Goal: Transaction & Acquisition: Book appointment/travel/reservation

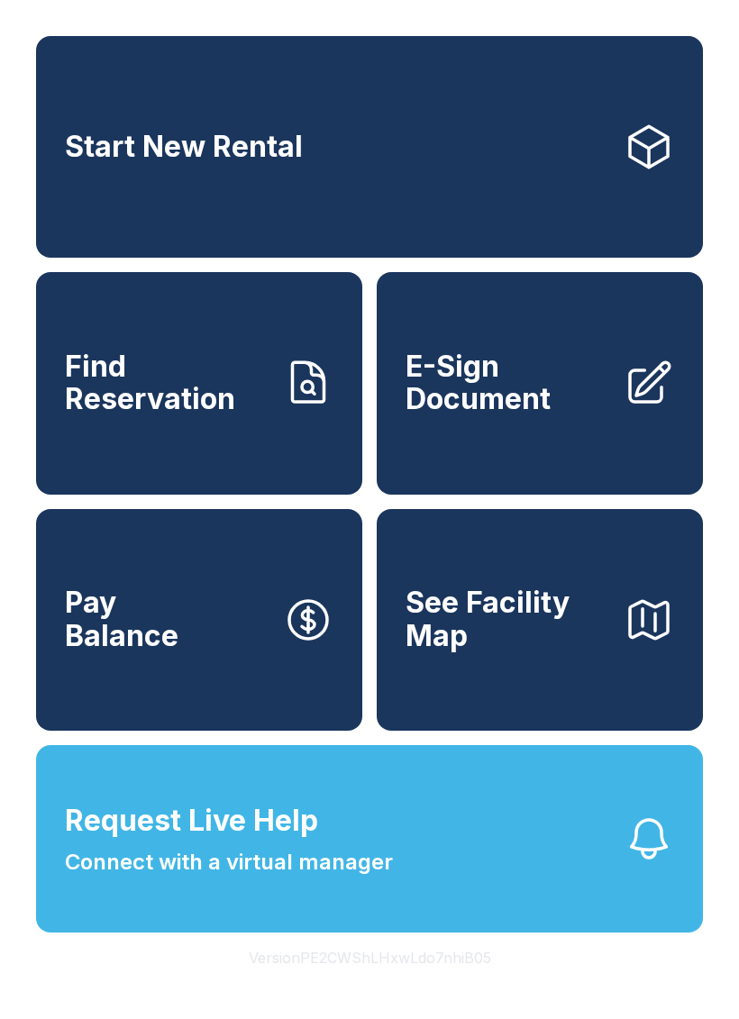
click at [168, 146] on span "Start New Rental" at bounding box center [184, 147] width 238 height 33
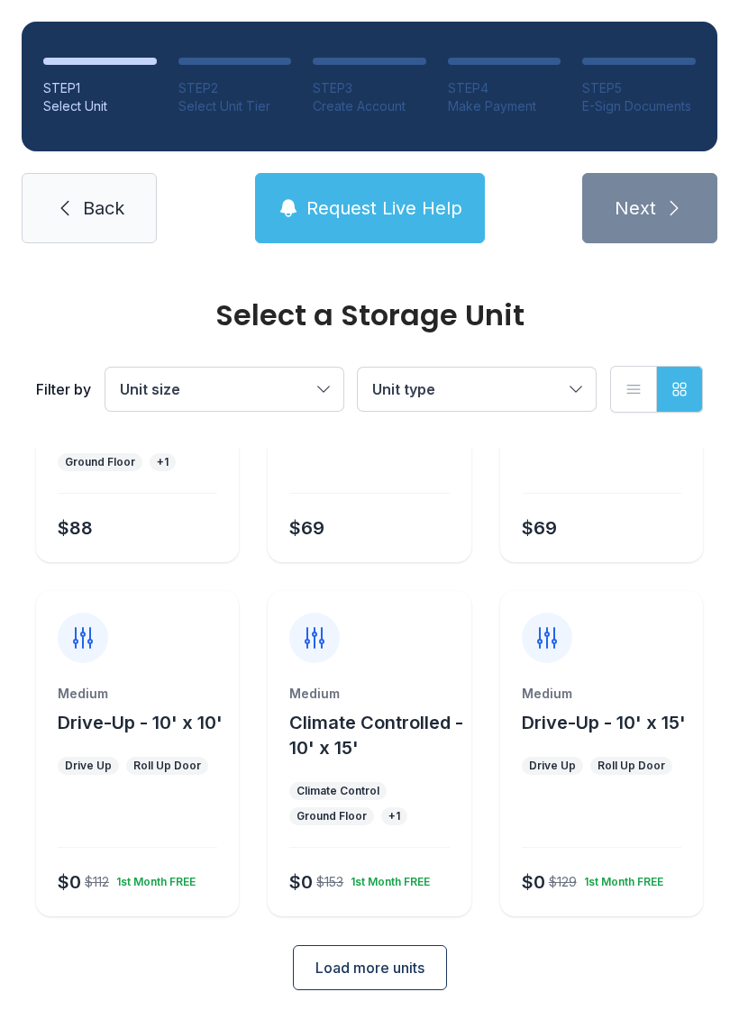
scroll to position [214, 0]
click at [361, 968] on span "Load more units" at bounding box center [369, 968] width 109 height 22
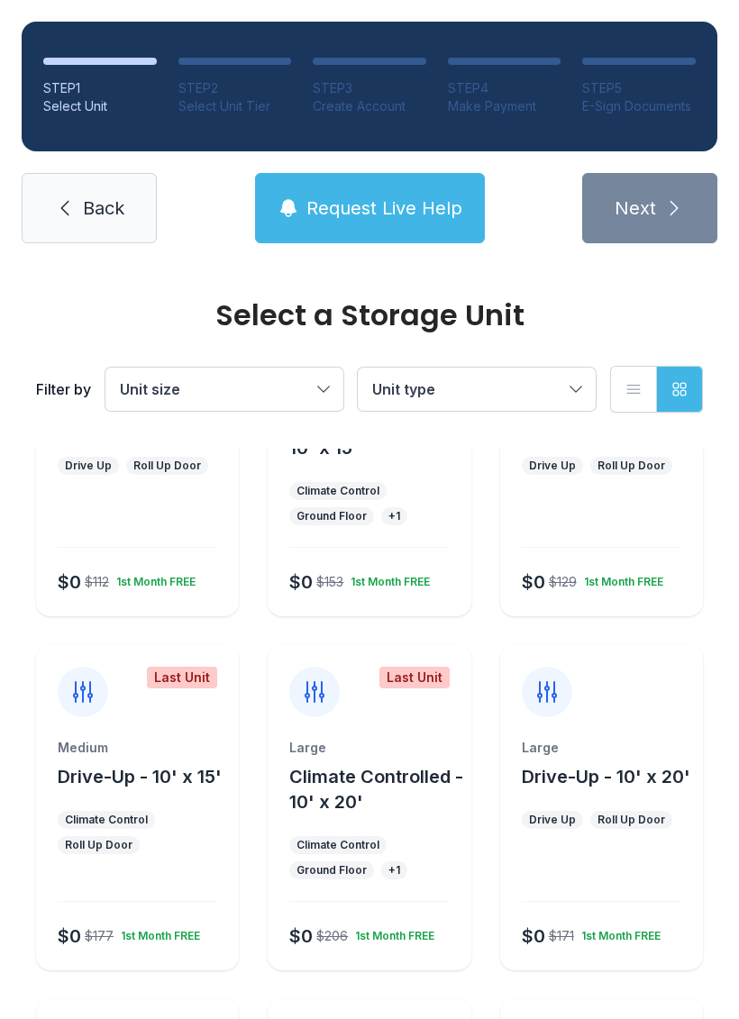
scroll to position [512, 0]
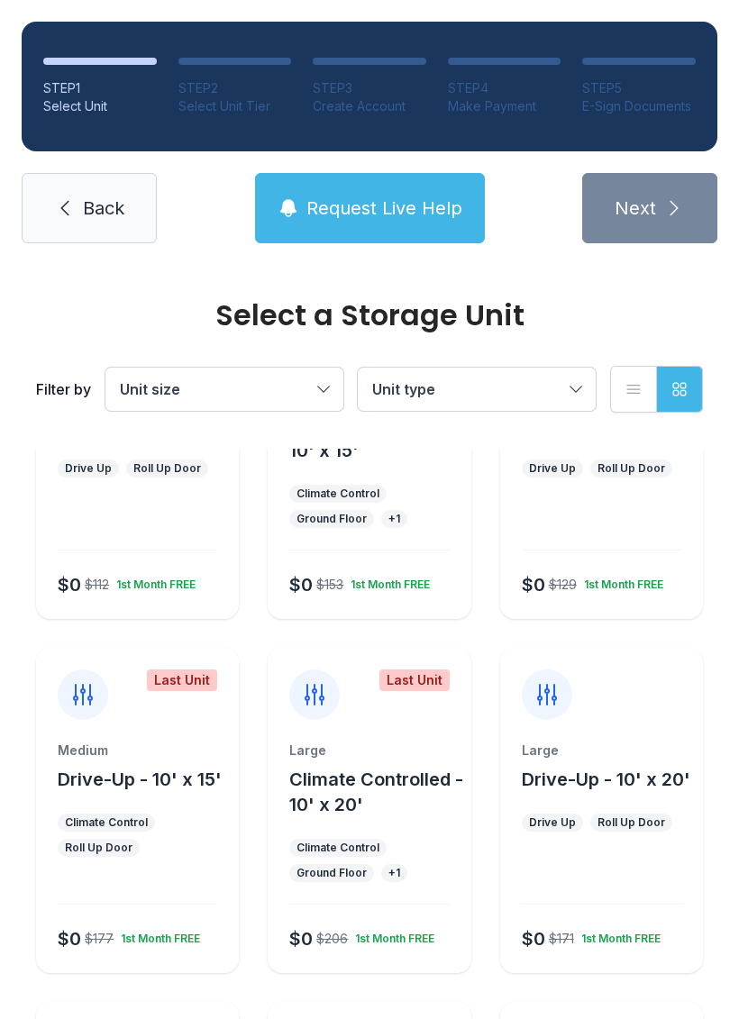
click at [596, 784] on span "Drive-Up - 10' x 20'" at bounding box center [605, 779] width 168 height 22
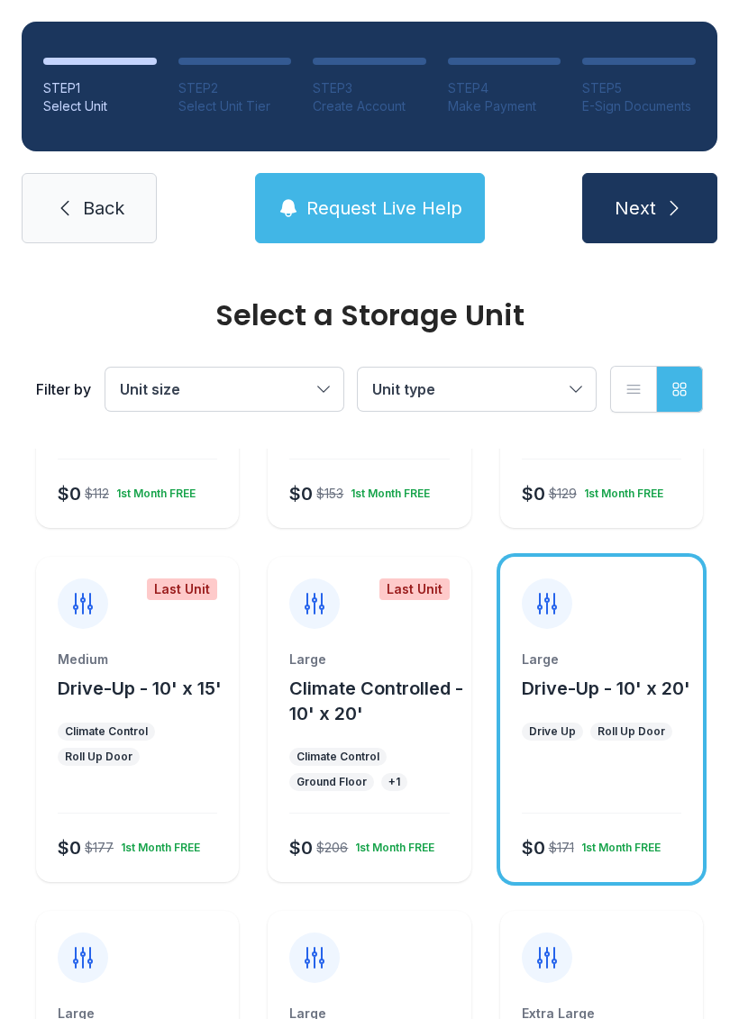
scroll to position [606, 0]
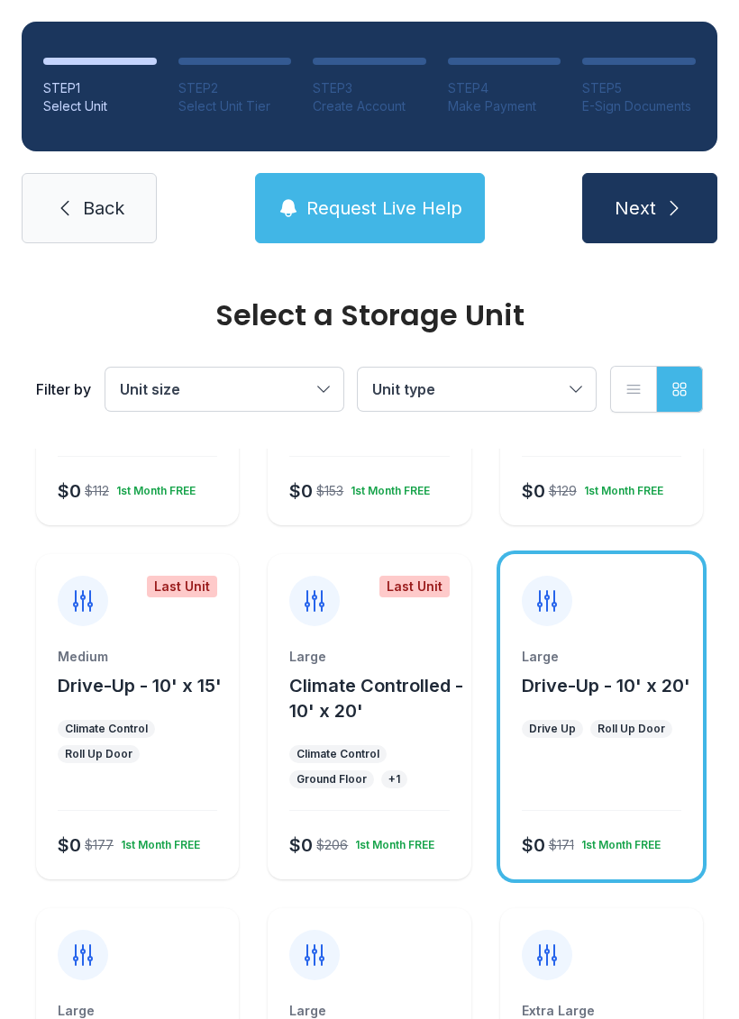
click at [568, 780] on div at bounding box center [600, 784] width 159 height 51
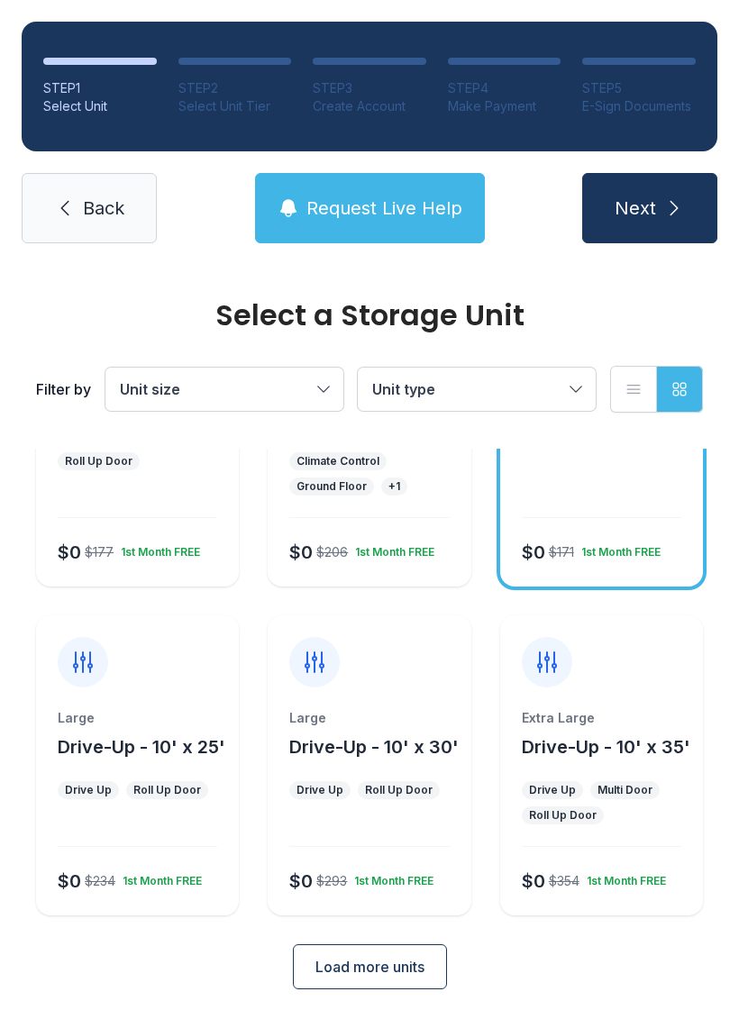
scroll to position [897, 0]
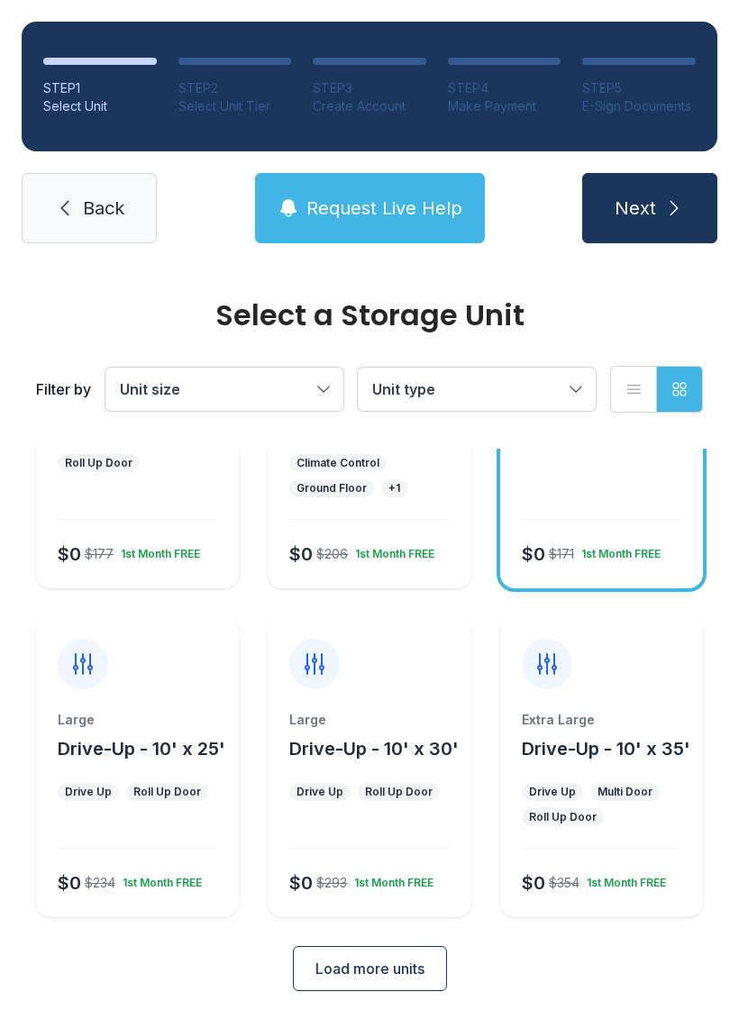
click at [401, 982] on button "Load more units" at bounding box center [370, 968] width 154 height 45
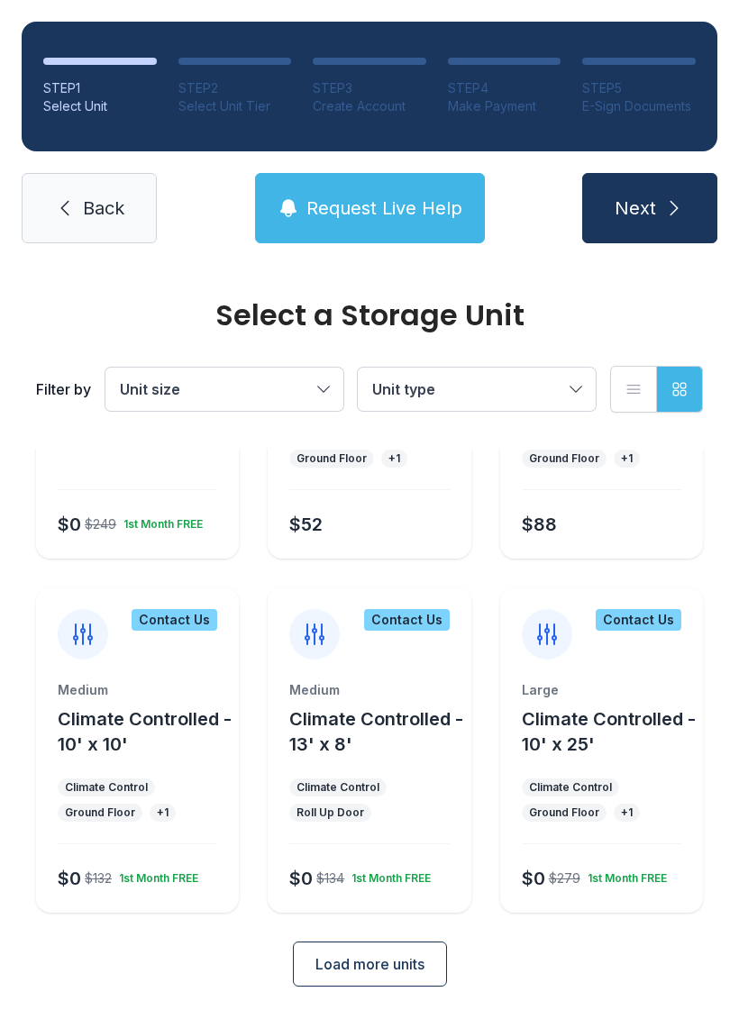
scroll to position [1605, 0]
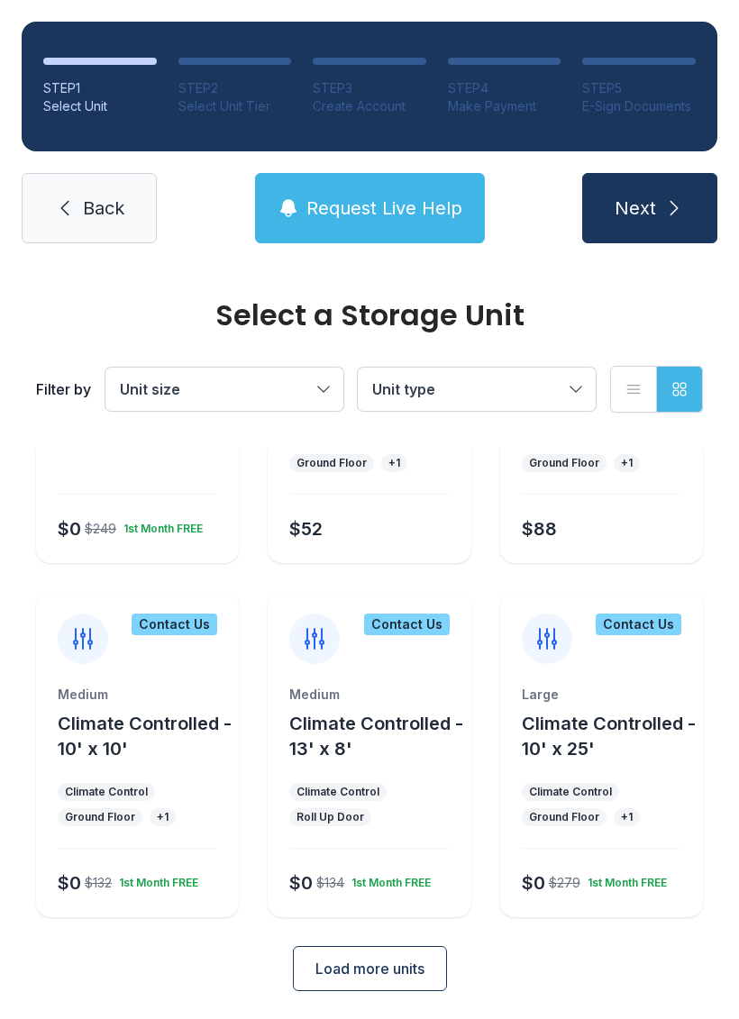
click at [390, 977] on span "Load more units" at bounding box center [369, 968] width 109 height 22
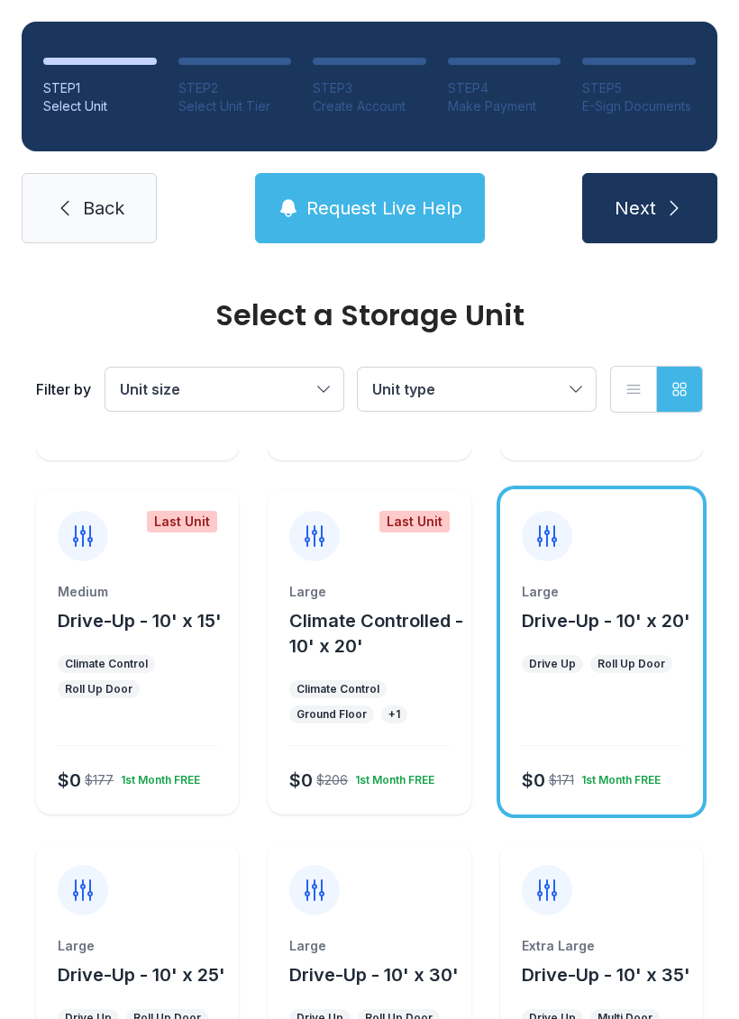
scroll to position [672, 0]
click at [600, 705] on div at bounding box center [600, 719] width 159 height 51
click at [621, 216] on span "Next" at bounding box center [634, 207] width 41 height 25
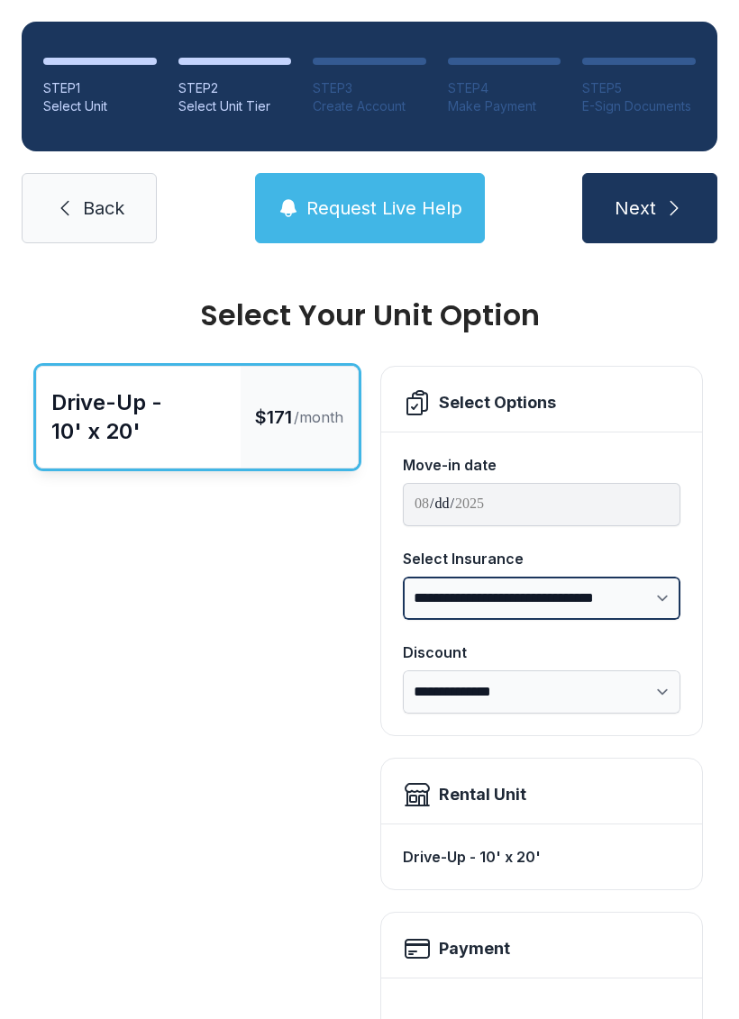
click at [654, 589] on select "**********" at bounding box center [541, 597] width 277 height 43
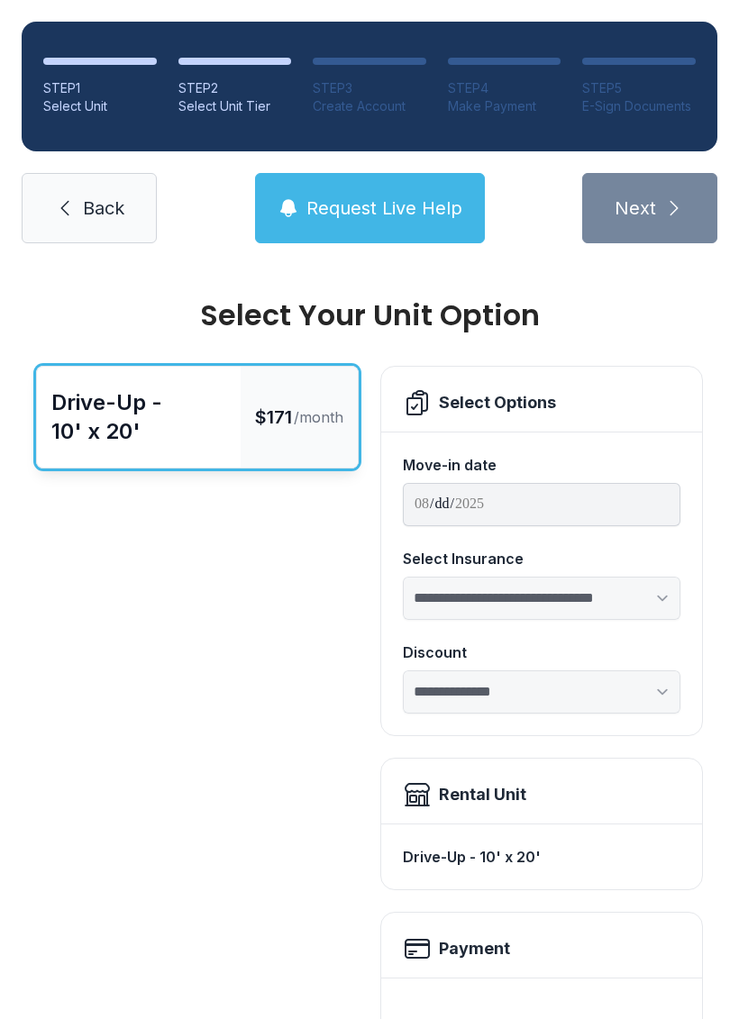
select select "****"
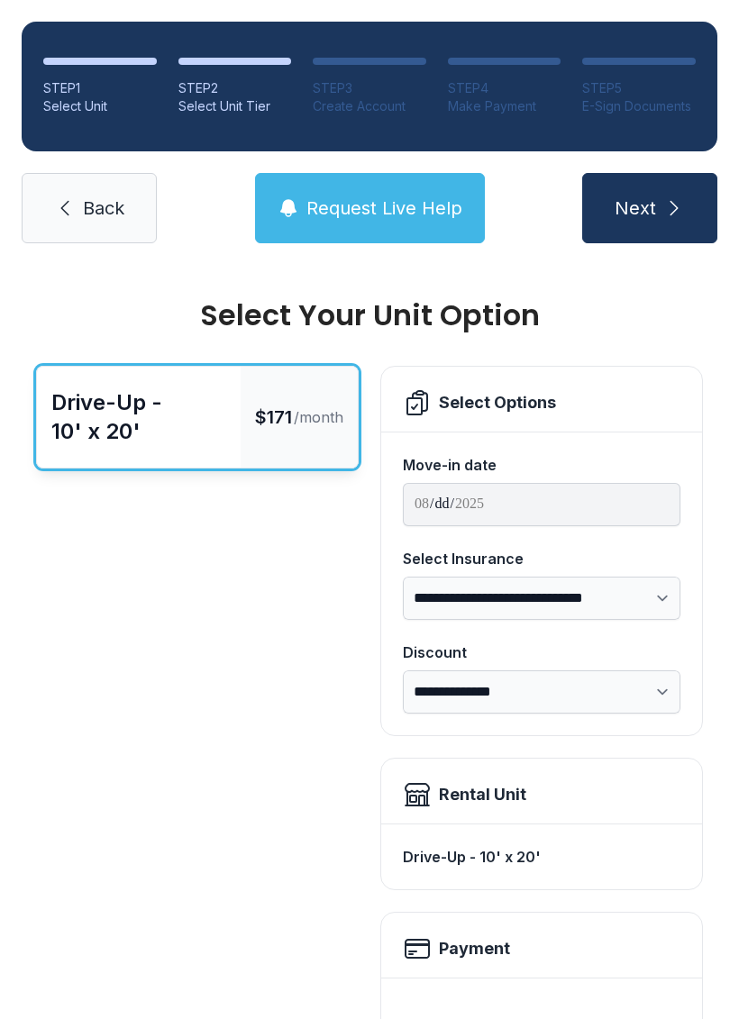
scroll to position [-1, 0]
click at [650, 213] on span "Next" at bounding box center [634, 207] width 41 height 25
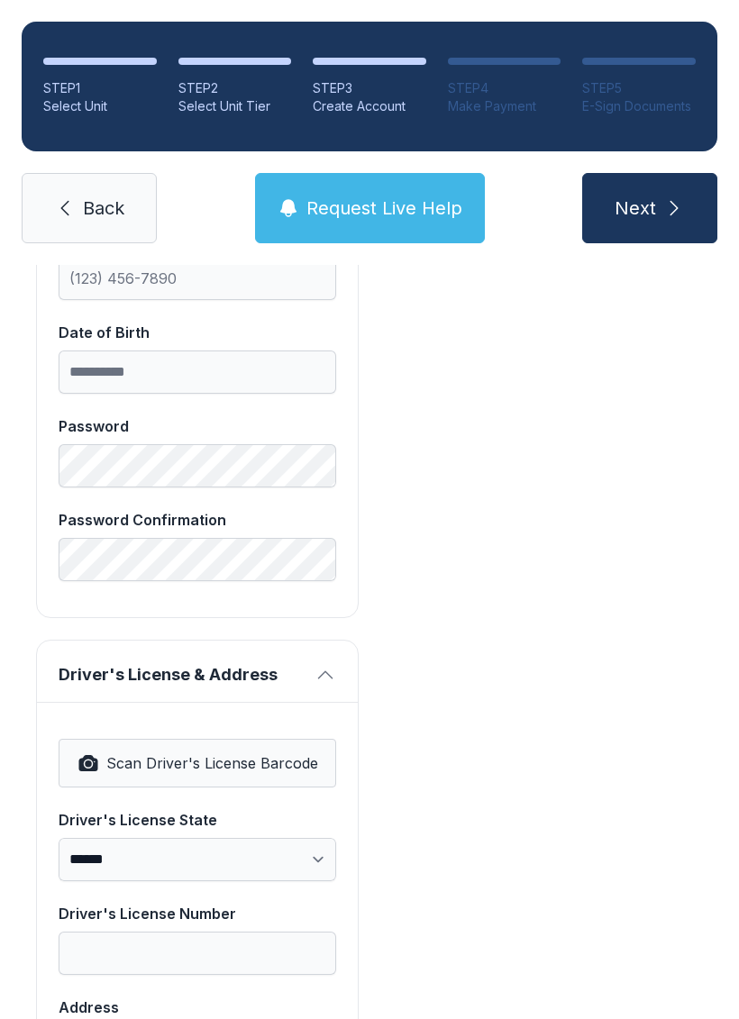
click at [657, 197] on button "Next" at bounding box center [649, 208] width 135 height 70
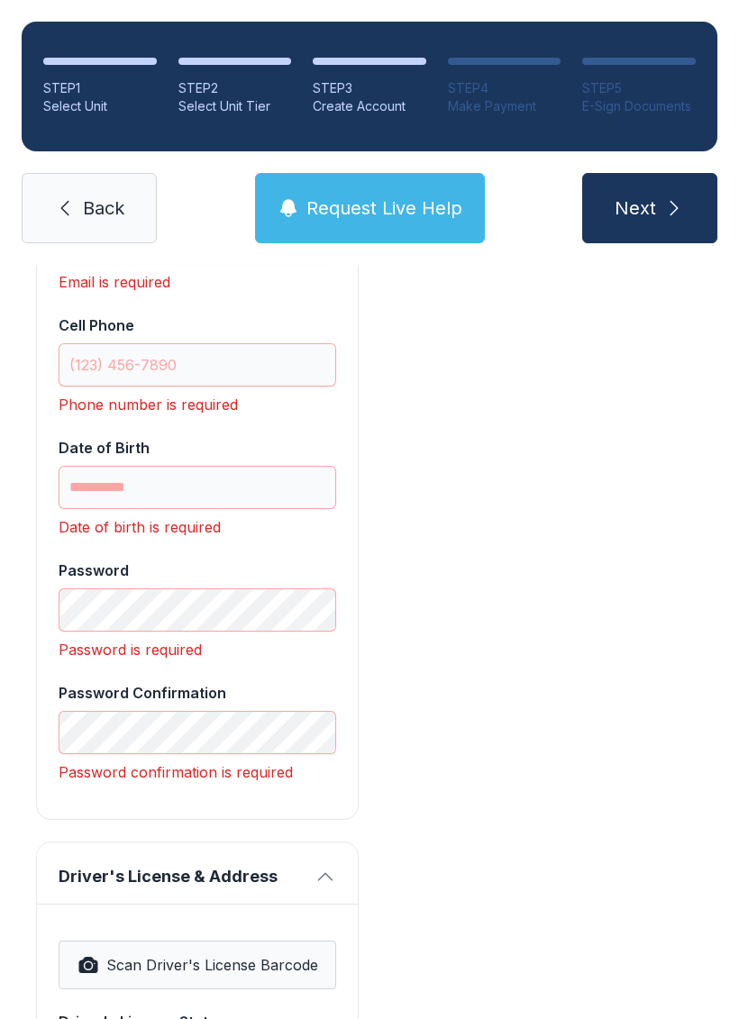
scroll to position [64, 0]
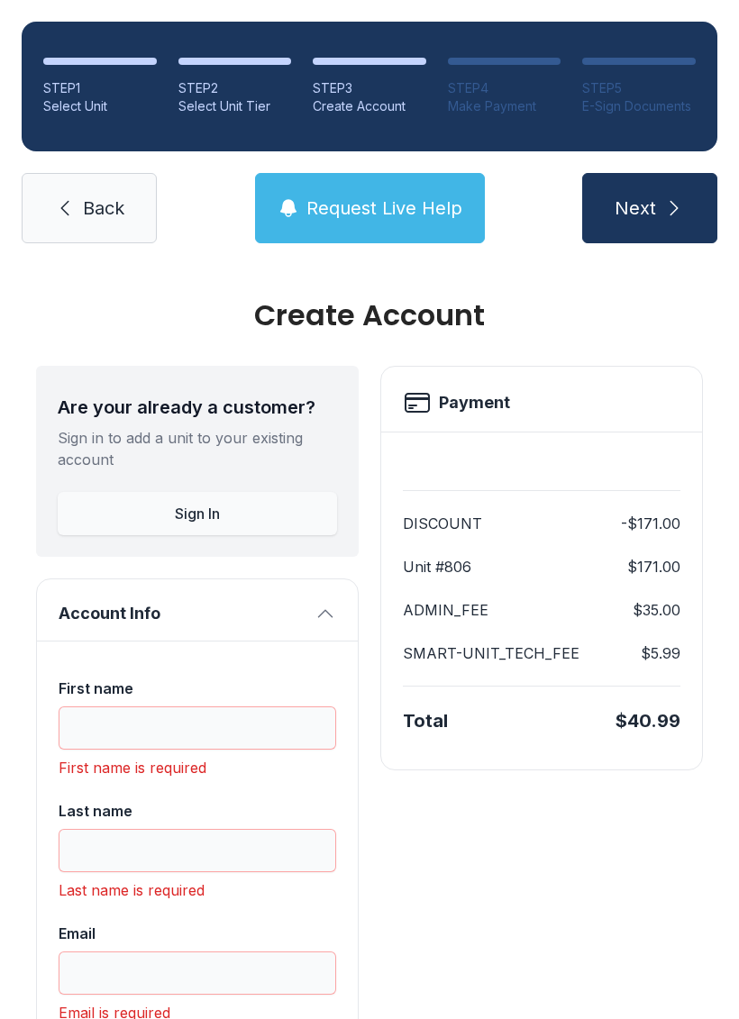
click at [402, 195] on span "Request Live Help" at bounding box center [384, 207] width 156 height 25
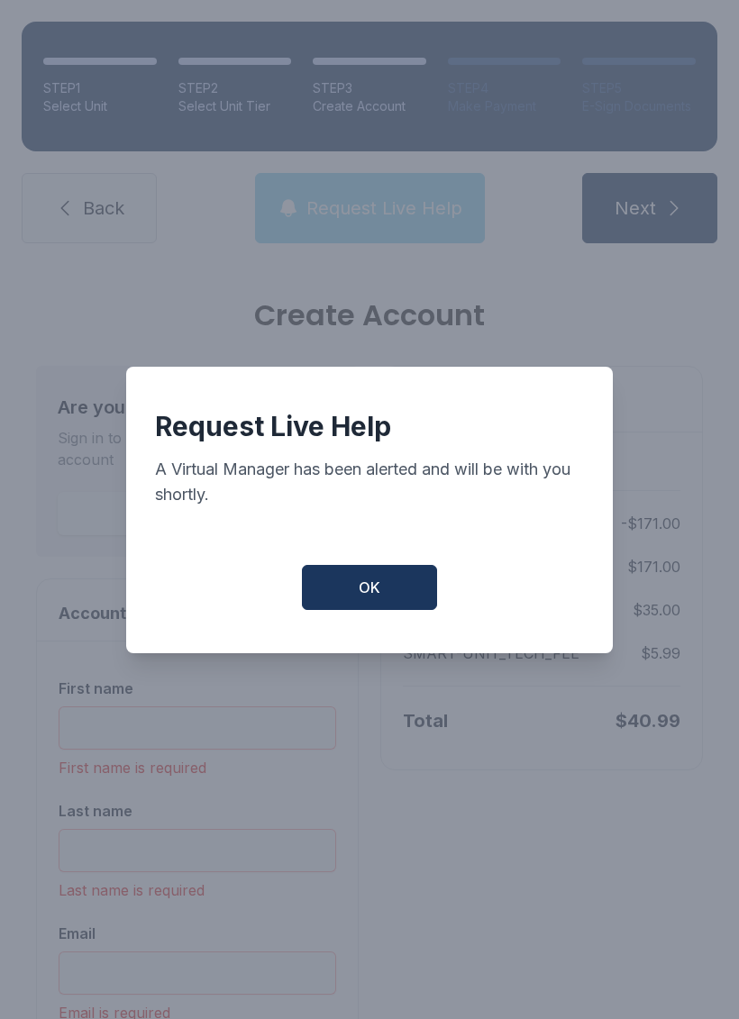
scroll to position [0, 0]
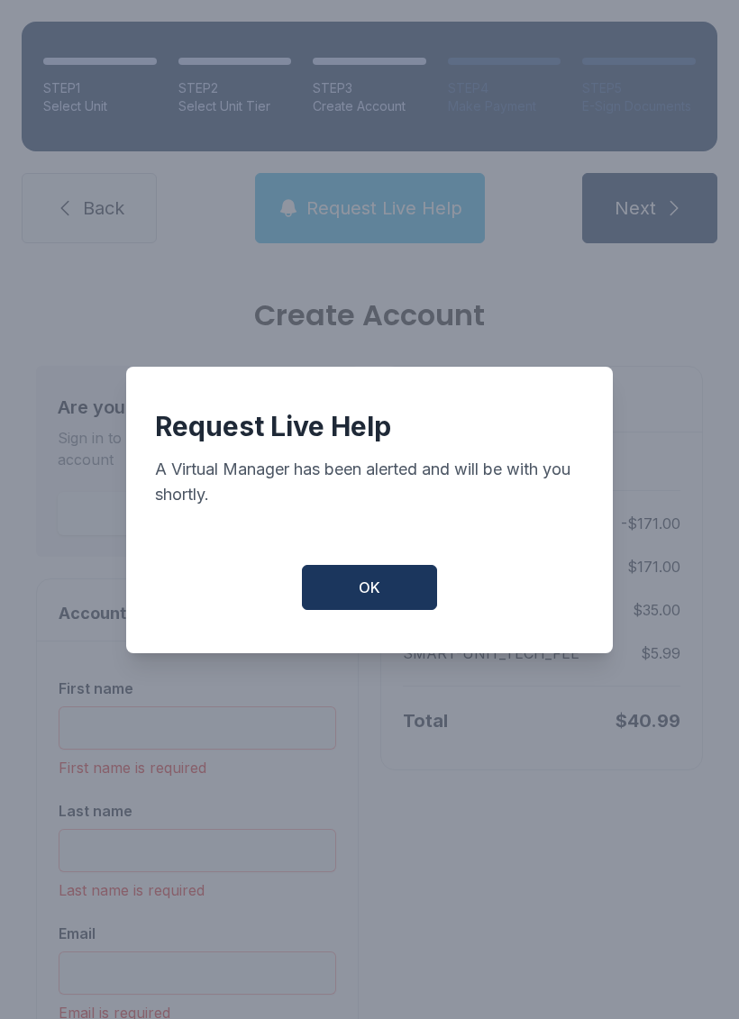
click at [401, 594] on button "OK" at bounding box center [369, 587] width 135 height 45
